Goal: Consume media (video, audio)

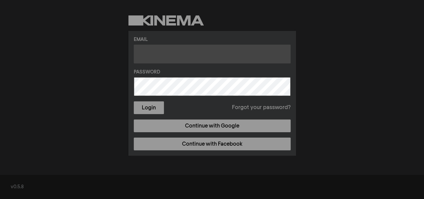
click at [208, 52] on input "text" at bounding box center [212, 54] width 157 height 19
type input "[PERSON_NAME][EMAIL_ADDRESS][PERSON_NAME][DOMAIN_NAME]"
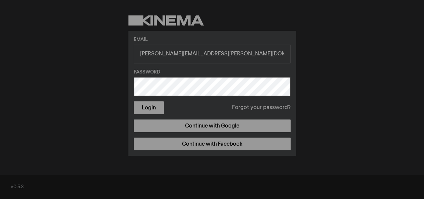
click at [134, 101] on button "Login" at bounding box center [149, 107] width 30 height 13
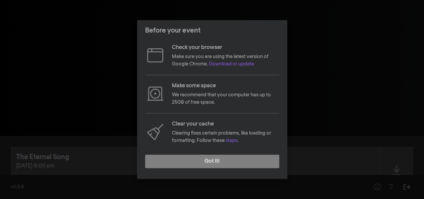
scroll to position [65, 0]
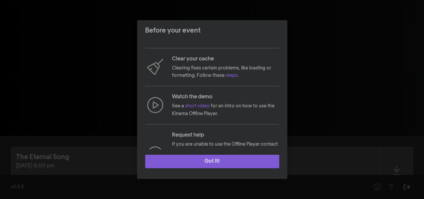
click at [236, 155] on button "Got it!" at bounding box center [212, 160] width 134 height 13
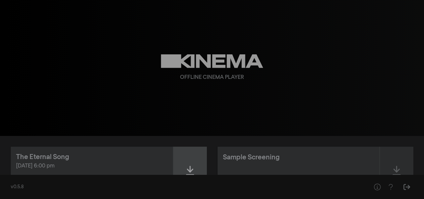
scroll to position [17, 0]
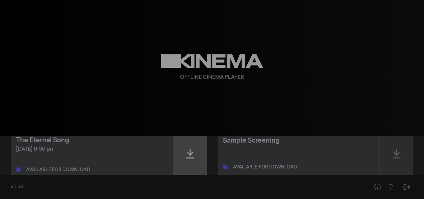
click at [199, 150] on div at bounding box center [189, 154] width 33 height 48
click at [189, 159] on div at bounding box center [189, 154] width 33 height 48
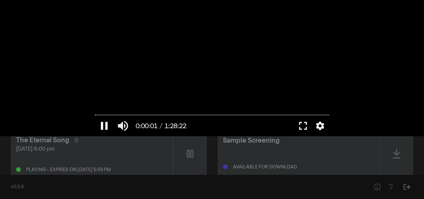
click at [102, 130] on button "pause" at bounding box center [104, 126] width 19 height 20
drag, startPoint x: 104, startPoint y: 126, endPoint x: 114, endPoint y: 76, distance: 51.6
click at [114, 76] on div "play_arrow 0:00:01 / 1:28:22 volume_up fullscreen settings closed_caption Capti…" at bounding box center [211, 68] width 241 height 136
click at [108, 121] on button "pause" at bounding box center [104, 126] width 19 height 20
type input "2.281208"
